Goal: Find specific page/section

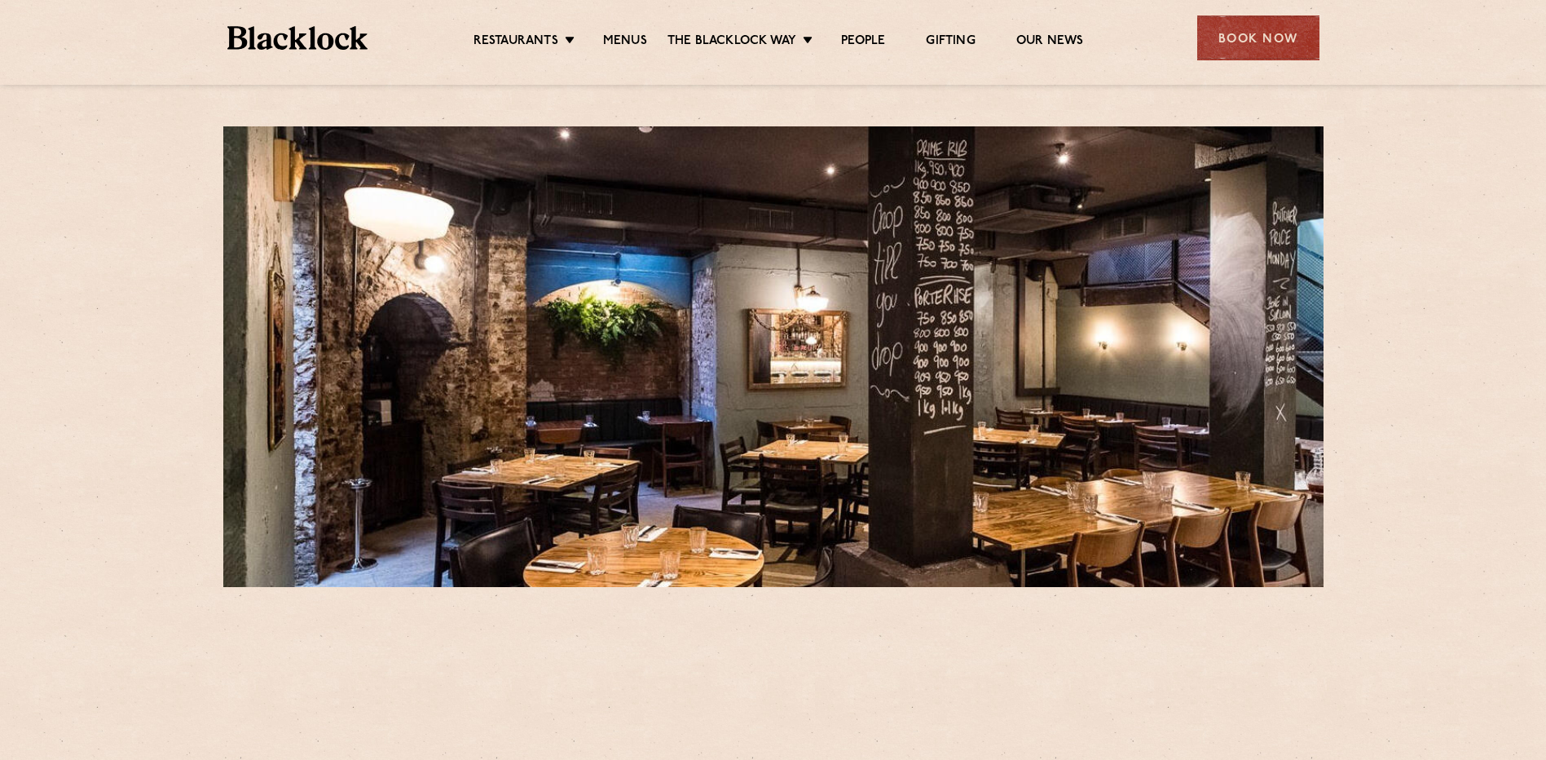
click at [598, 29] on ul "Restaurants Soho City Shoreditch Covent Garden Canary Wharf Manchester Birmingh…" at bounding box center [778, 38] width 821 height 26
click at [607, 37] on link "Menus" at bounding box center [625, 42] width 44 height 18
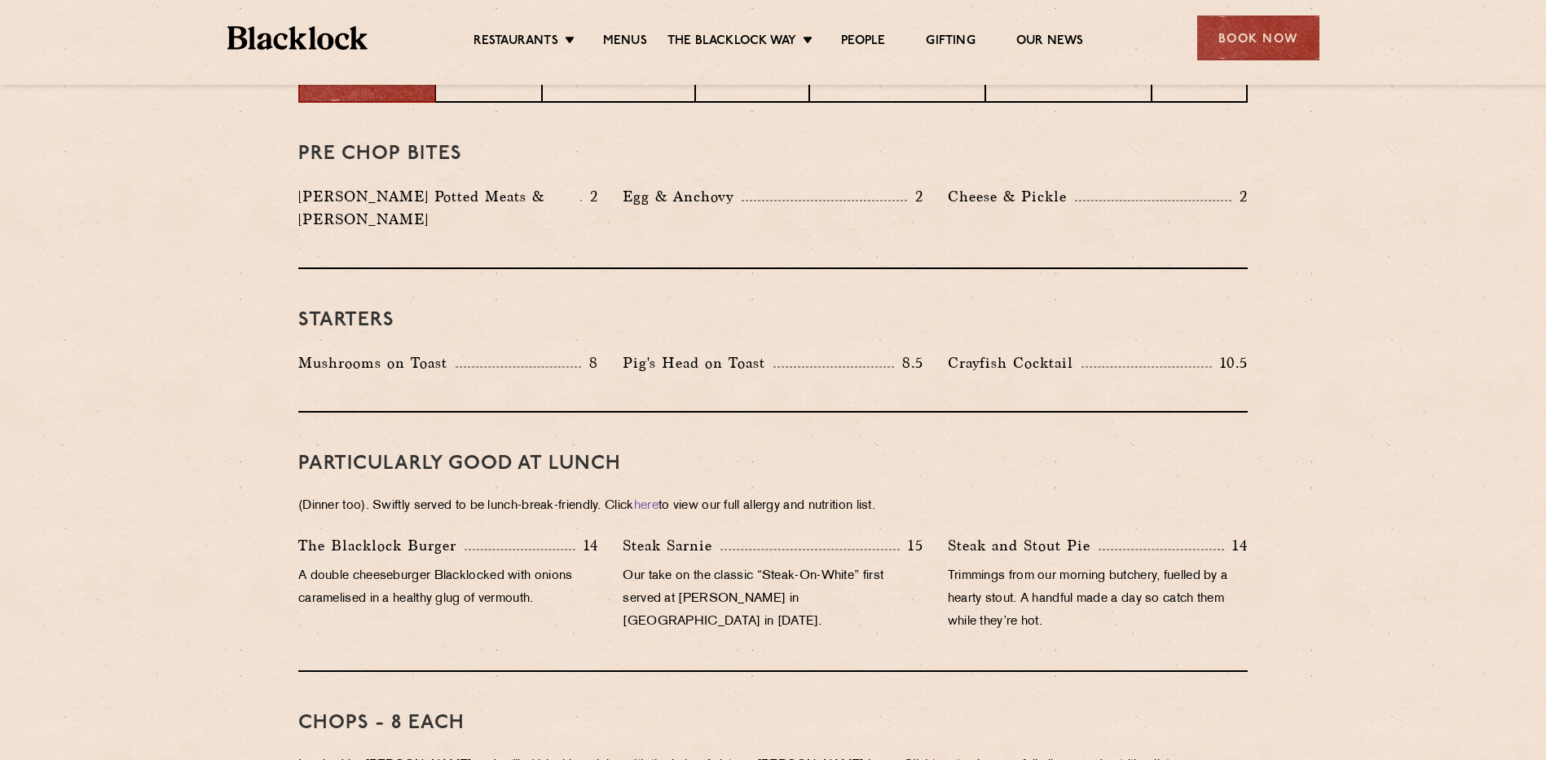
scroll to position [489, 0]
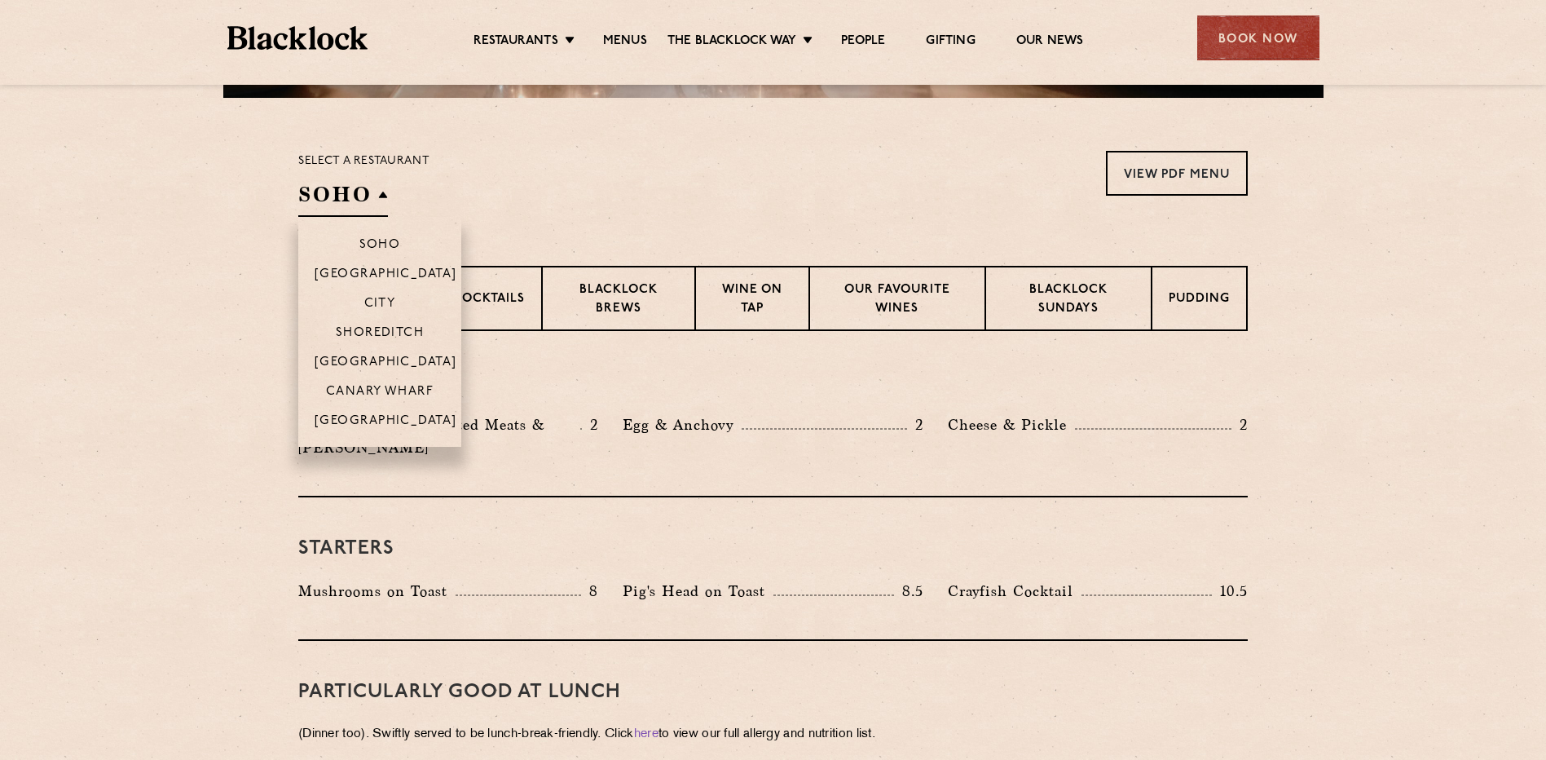
click at [362, 208] on h2 "SOHO" at bounding box center [343, 198] width 90 height 37
click at [393, 305] on p "City" at bounding box center [380, 305] width 32 height 16
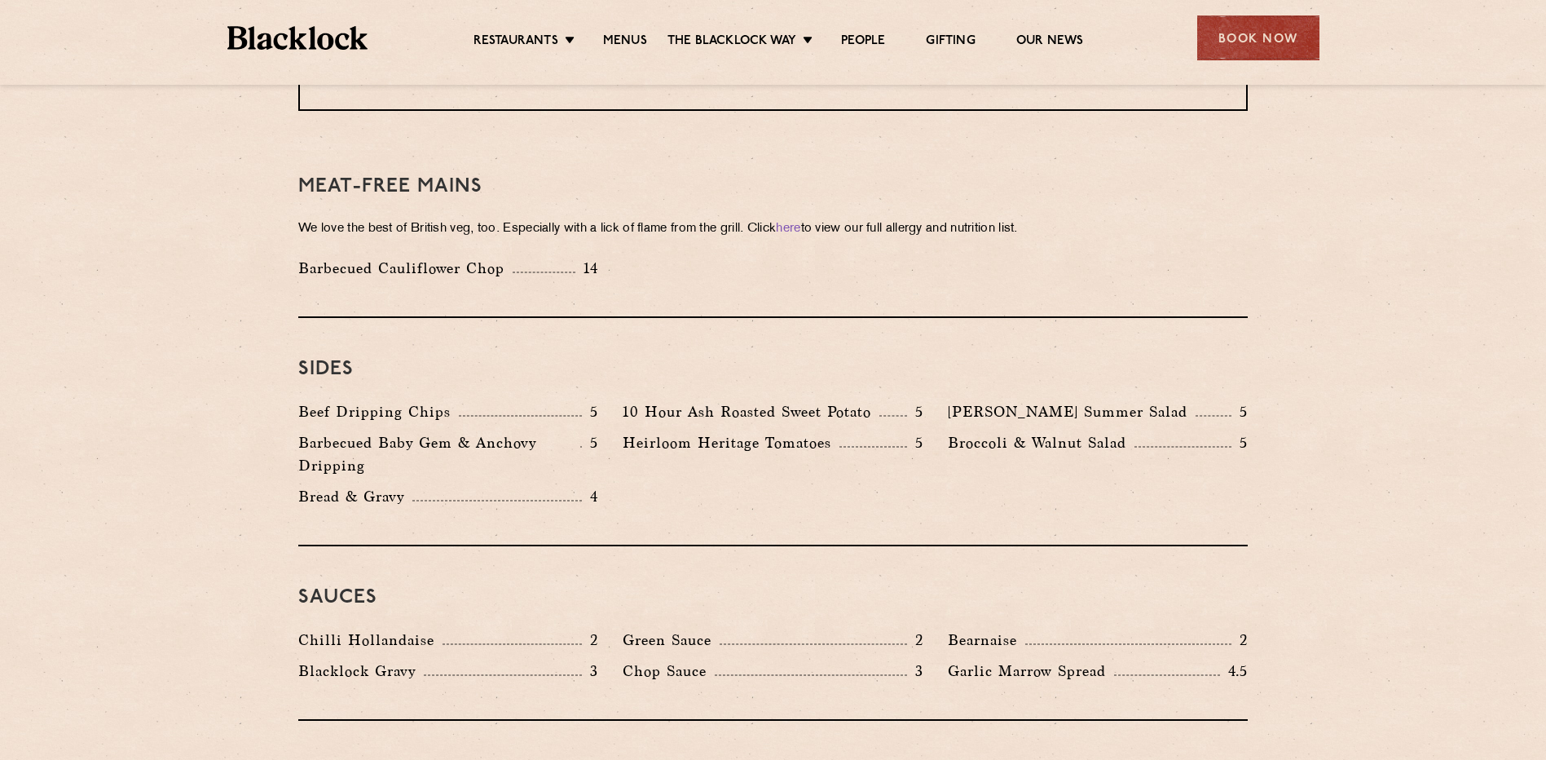
scroll to position [2282, 0]
